Goal: Task Accomplishment & Management: Manage account settings

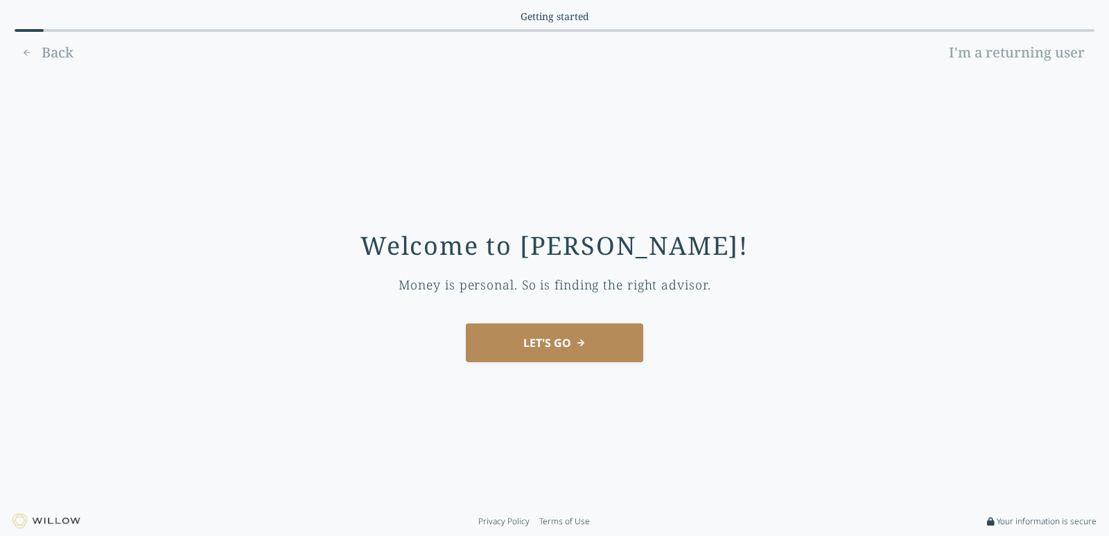
click at [1079, 57] on link "I'm a returning user" at bounding box center [1016, 53] width 155 height 22
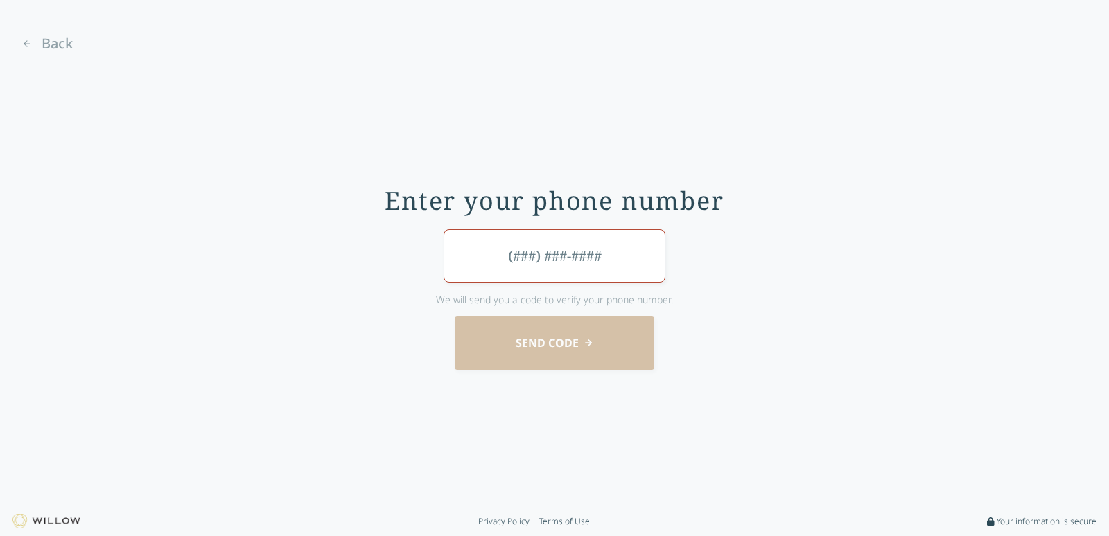
click at [19, 44] on link "Back" at bounding box center [47, 44] width 65 height 22
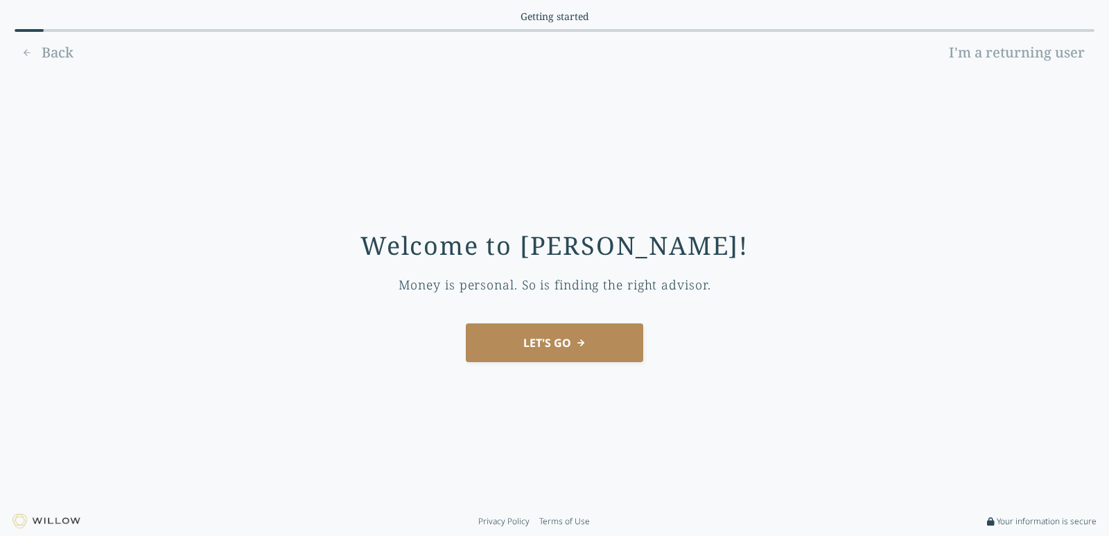
click at [946, 51] on link "I'm a returning user" at bounding box center [1016, 53] width 155 height 22
